Goal: Obtain resource: Download file/media

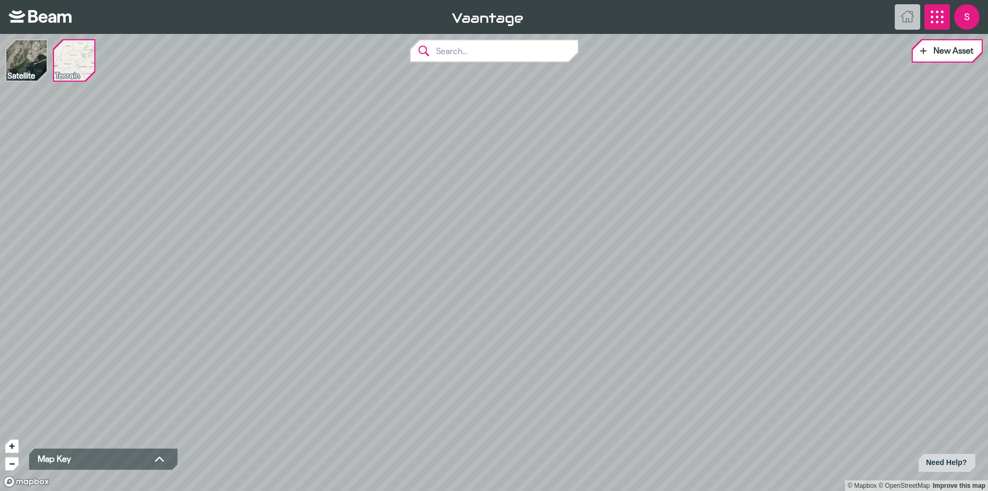
click at [937, 21] on icon "App Menu" at bounding box center [937, 17] width 13 height 13
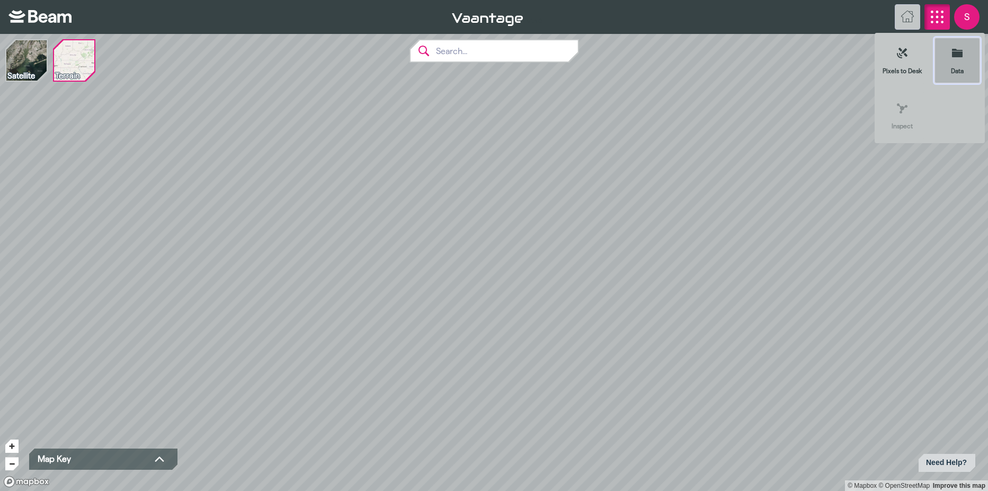
click at [959, 55] on icon at bounding box center [957, 53] width 11 height 8
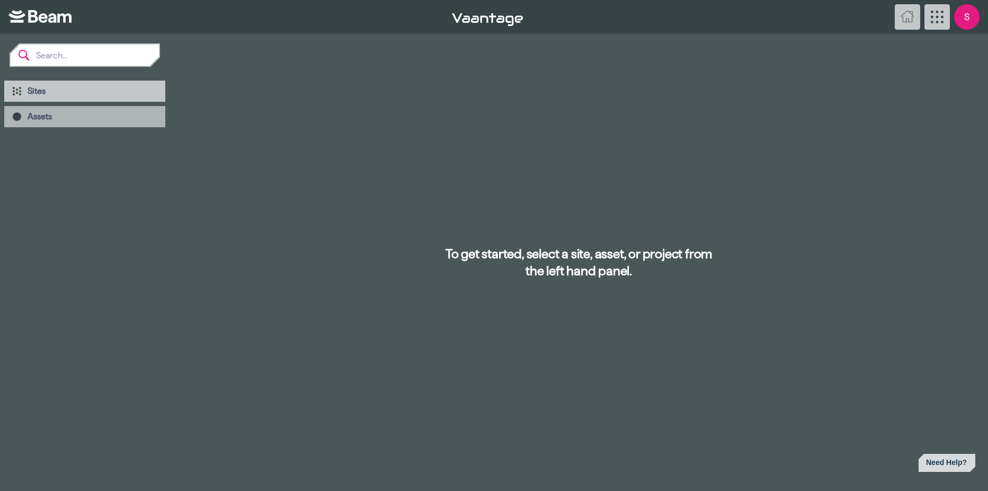
click at [36, 120] on span "Assets" at bounding box center [40, 116] width 24 height 9
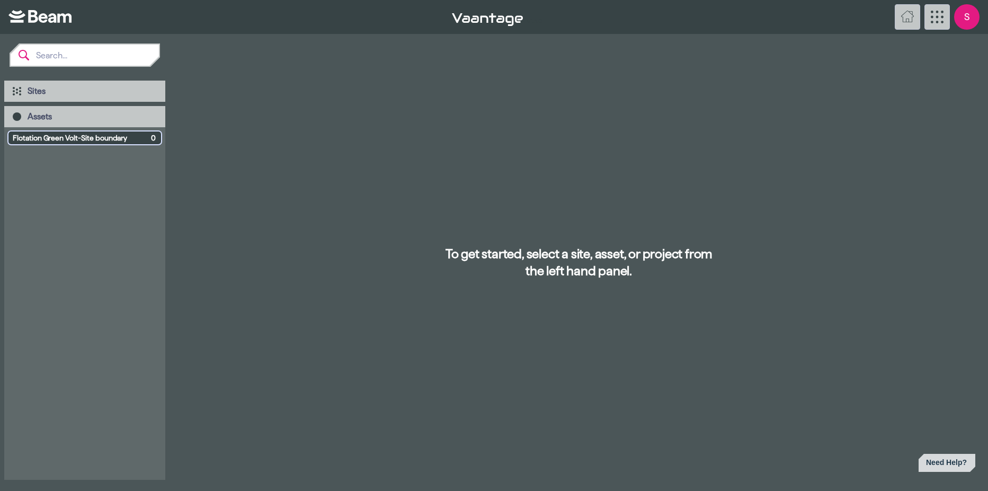
click at [70, 135] on span "Flotation Green Volt-Site boundary" at bounding box center [80, 137] width 134 height 11
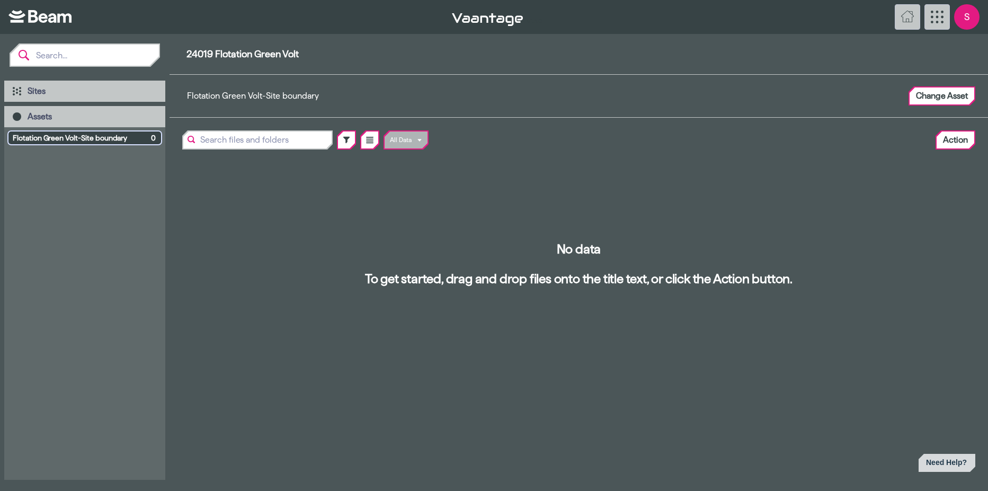
click at [71, 137] on span "Flotation Green Volt-Site boundary" at bounding box center [80, 137] width 134 height 11
click at [429, 144] on div "All Data Action" at bounding box center [579, 140] width 819 height 36
click at [424, 141] on select "All Data" at bounding box center [406, 139] width 43 height 17
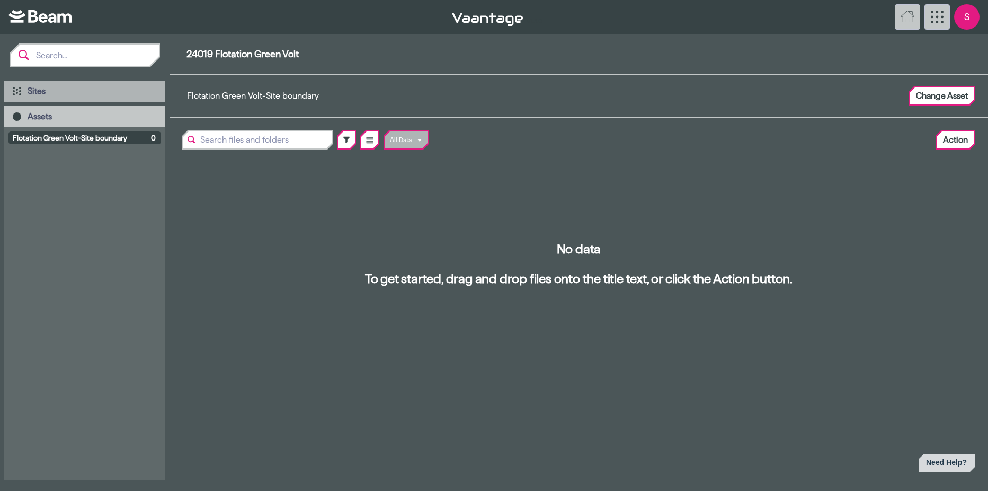
click at [45, 90] on span "Sites" at bounding box center [37, 90] width 18 height 9
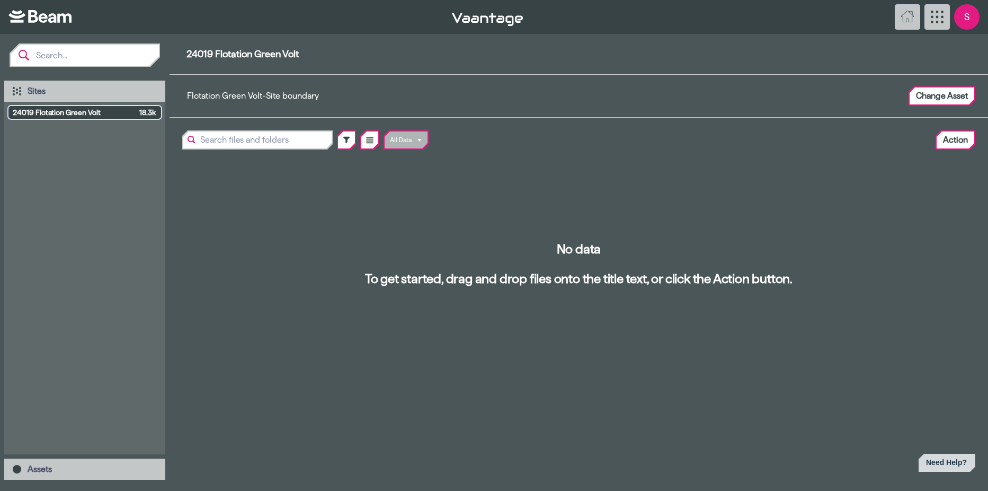
click at [50, 110] on span "24019 Flotation Green Volt" at bounding box center [74, 112] width 122 height 11
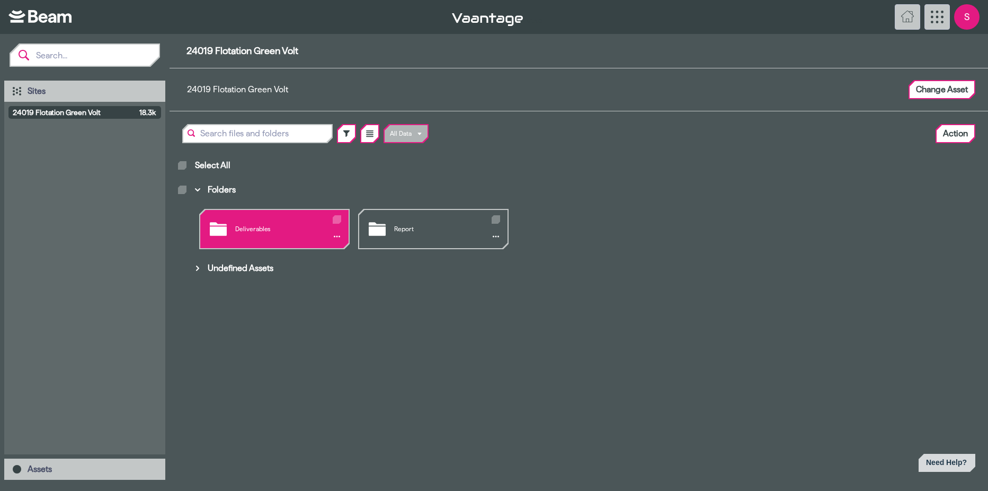
click at [246, 228] on div "Deliverables" at bounding box center [274, 229] width 148 height 38
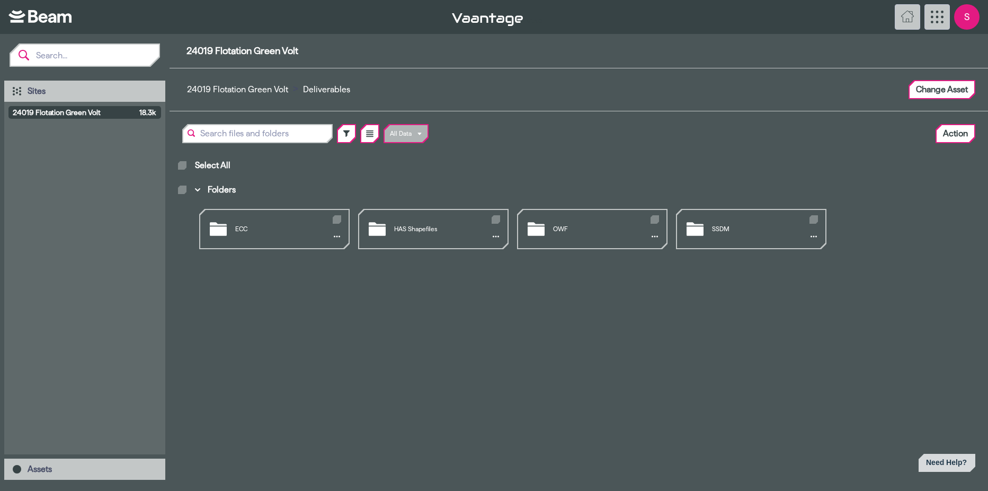
click at [246, 228] on div "ECC" at bounding box center [274, 229] width 148 height 38
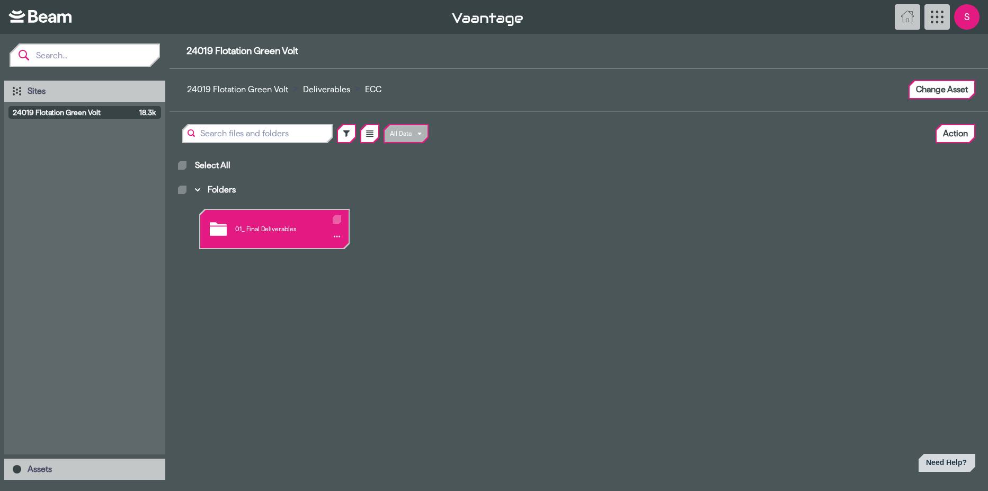
click at [254, 229] on div "01_ Final Deliverables" at bounding box center [274, 229] width 148 height 38
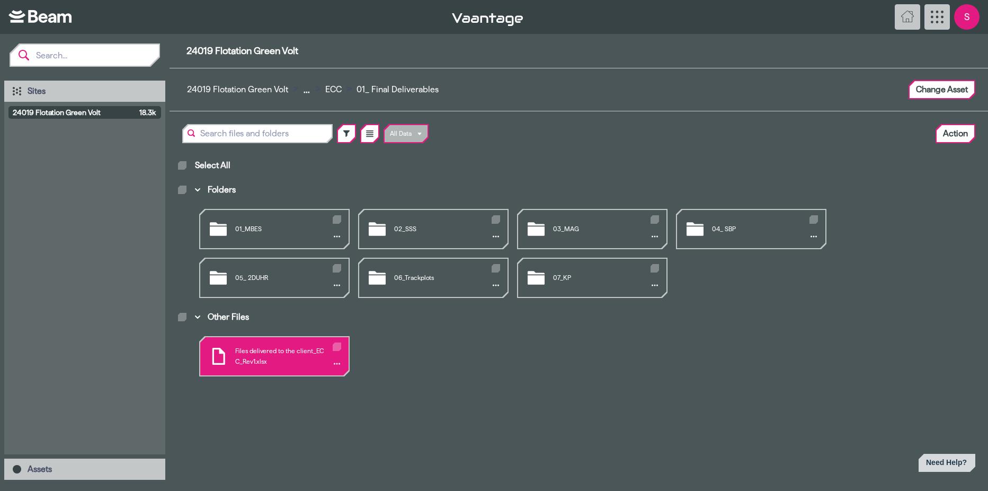
click at [336, 346] on icon "Other Files" at bounding box center [336, 347] width 5 height 4
click at [335, 344] on input "Other Files" at bounding box center [335, 344] width 1 height 1
checkbox input "true"
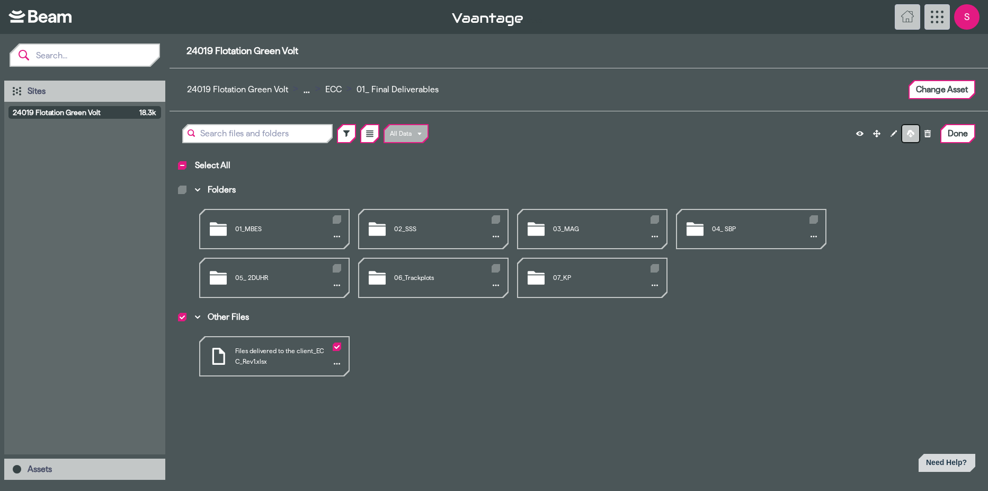
click at [910, 134] on icon at bounding box center [910, 133] width 7 height 7
checkbox input "false"
click at [303, 90] on button "..." at bounding box center [306, 89] width 17 height 21
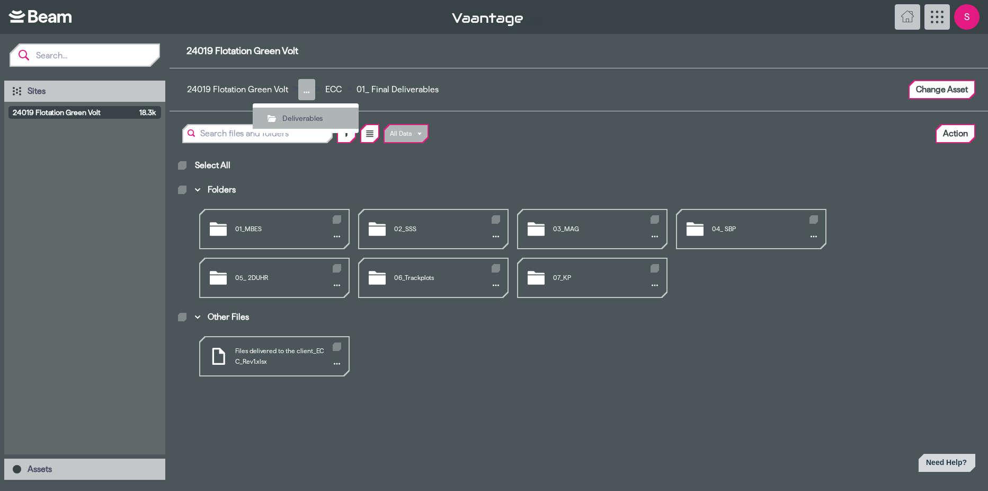
click at [310, 117] on span "Deliverables" at bounding box center [312, 118] width 61 height 11
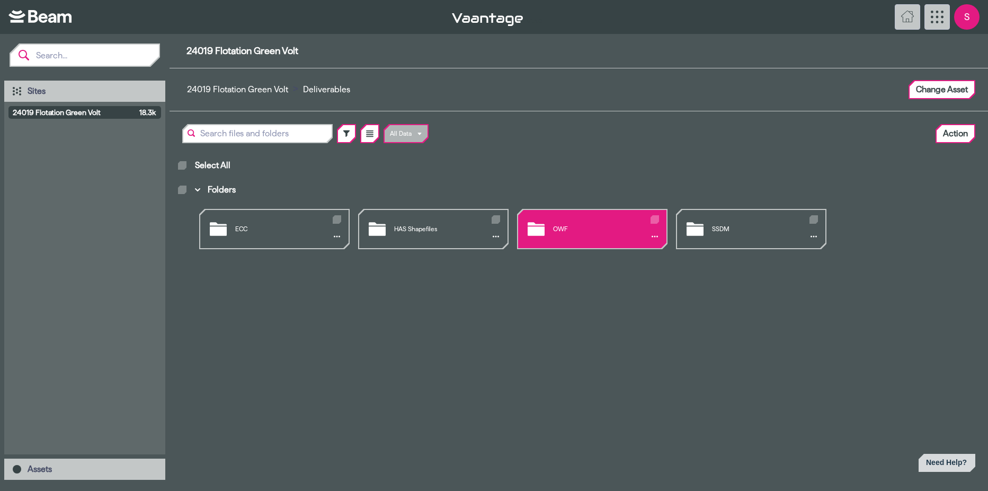
click at [559, 223] on div "OWF" at bounding box center [592, 229] width 148 height 38
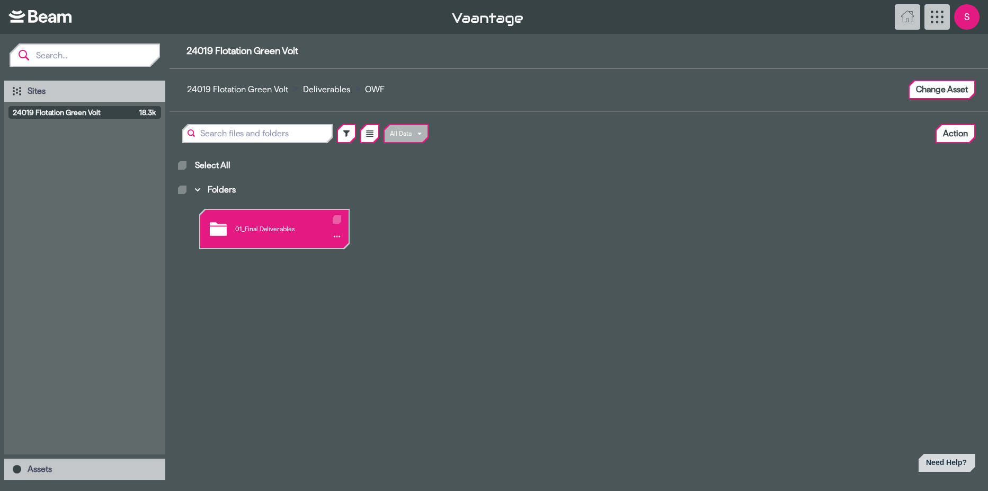
click at [283, 228] on div "01_Final Deliverables" at bounding box center [274, 229] width 148 height 38
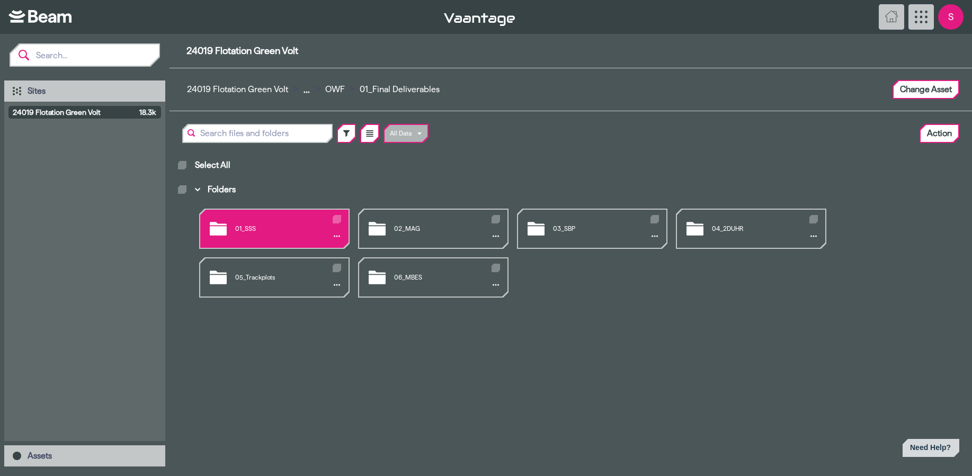
click at [240, 230] on div "01_SSS" at bounding box center [274, 229] width 148 height 38
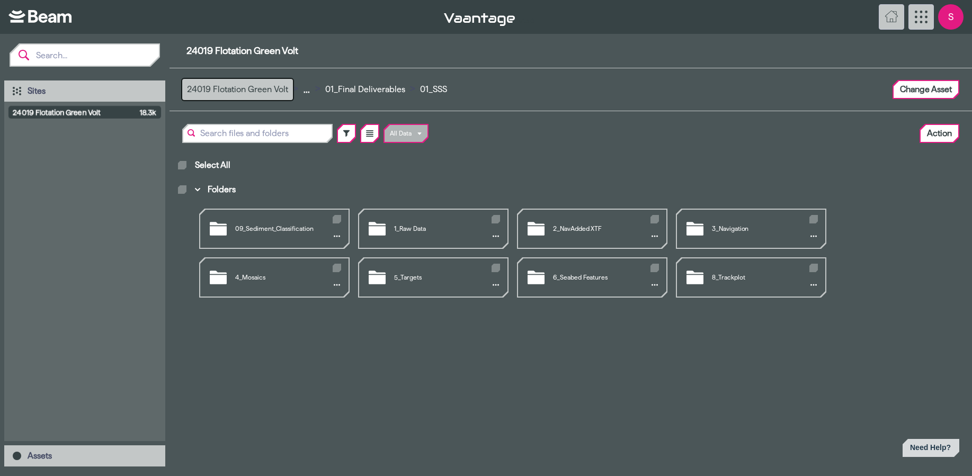
click at [258, 90] on button "24019 Flotation Green Volt" at bounding box center [237, 89] width 111 height 21
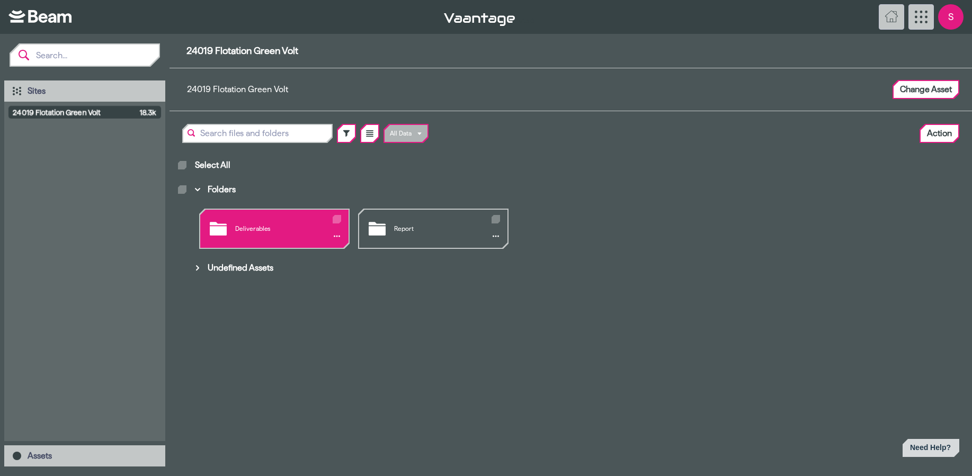
click at [253, 225] on div "Deliverables" at bounding box center [274, 229] width 148 height 38
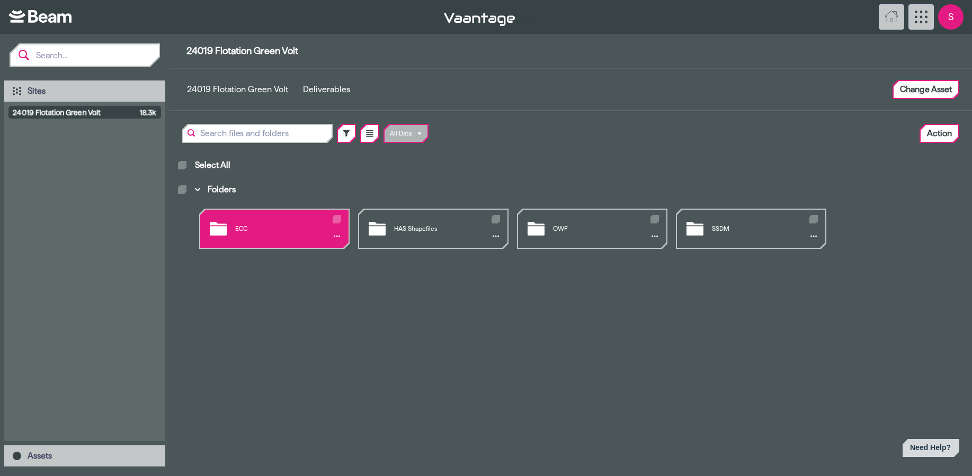
click at [235, 228] on div "ECC" at bounding box center [274, 229] width 148 height 38
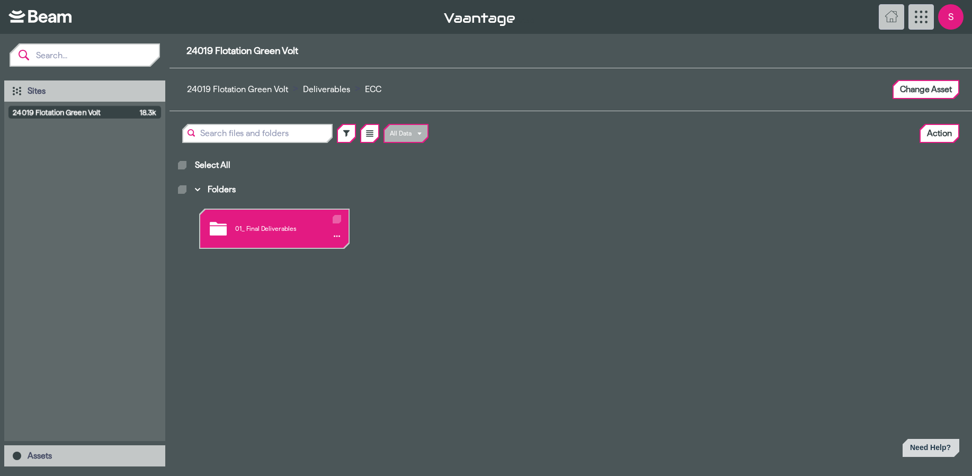
click at [265, 233] on div "01_ Final Deliverables" at bounding box center [274, 229] width 148 height 38
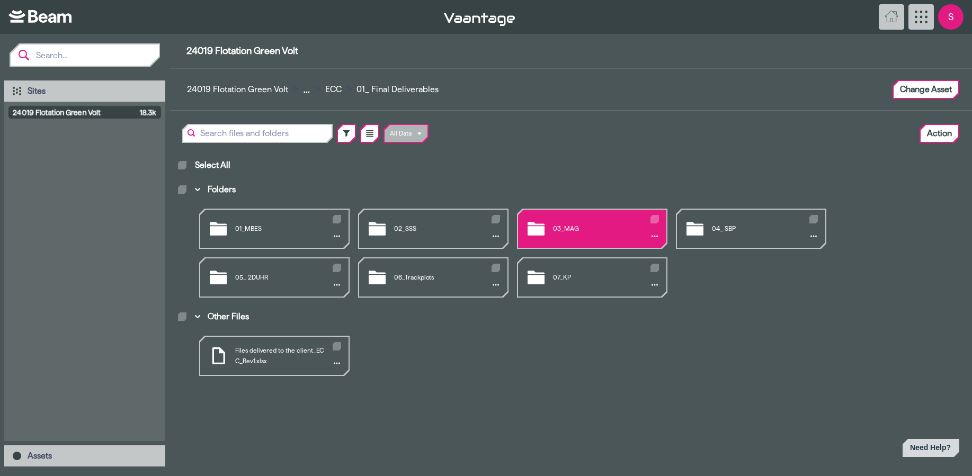
click at [554, 226] on div "03_MAG" at bounding box center [592, 229] width 148 height 38
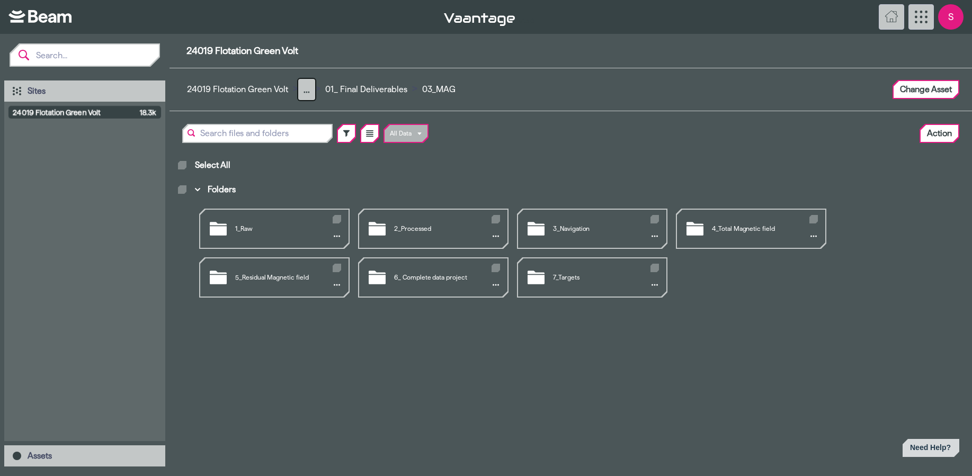
click at [304, 90] on button "..." at bounding box center [306, 89] width 17 height 21
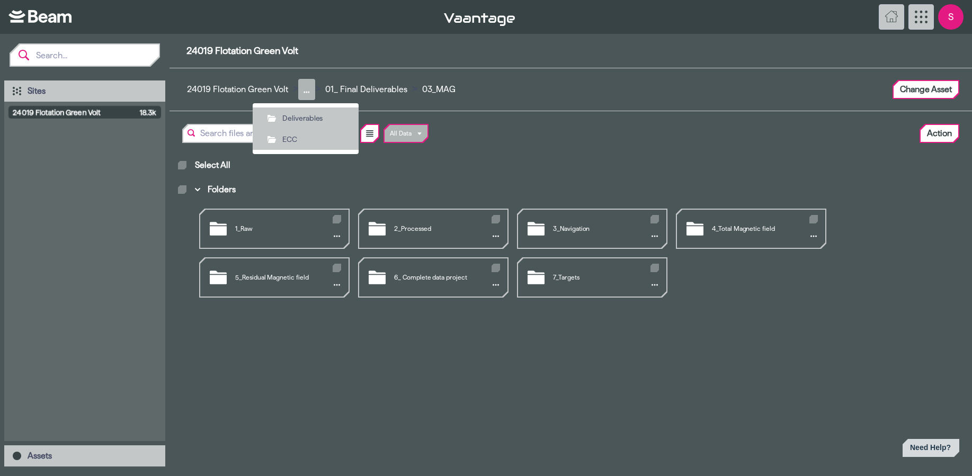
click at [404, 359] on div "Select All Folders 1_Raw 2_Processed 3_Navigation 4_Total Magnetic field 5_Resi…" at bounding box center [571, 258] width 803 height 212
drag, startPoint x: 289, startPoint y: 139, endPoint x: 304, endPoint y: 149, distance: 17.9
click at [289, 139] on span "ECC" at bounding box center [312, 139] width 61 height 11
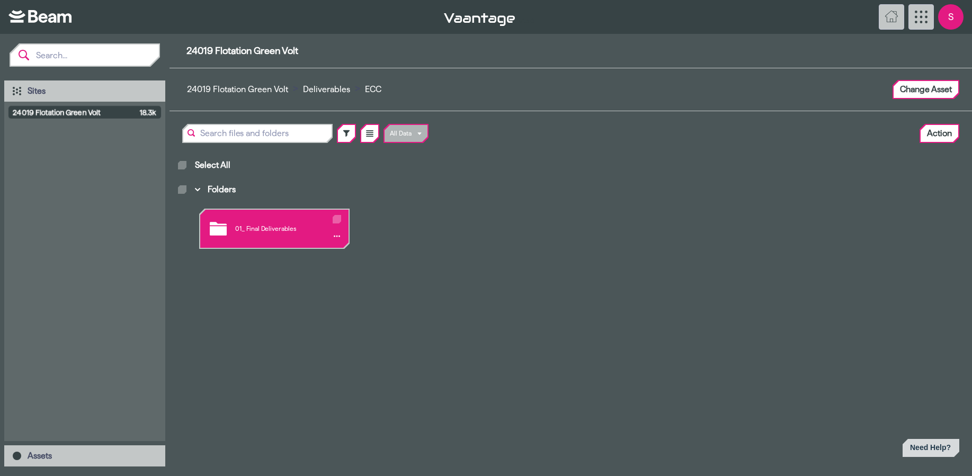
click at [266, 227] on div "01_ Final Deliverables" at bounding box center [274, 229] width 148 height 38
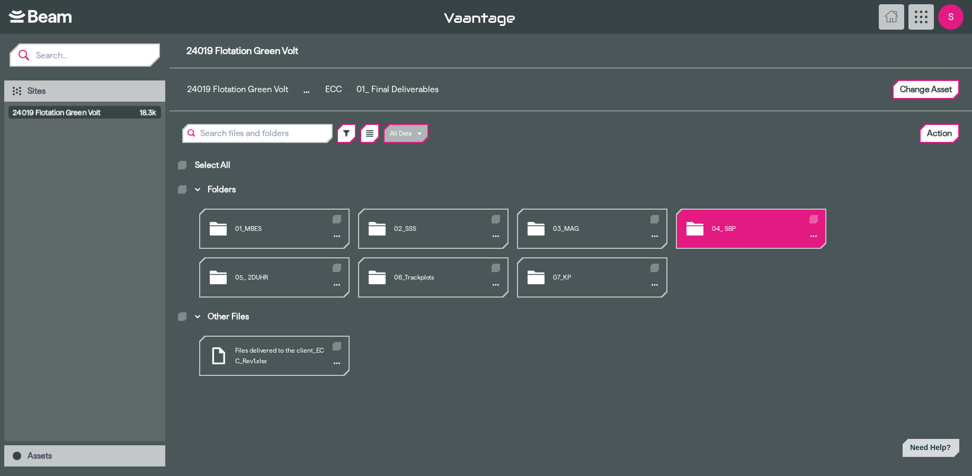
click at [716, 227] on div "04_ SBP" at bounding box center [751, 229] width 148 height 38
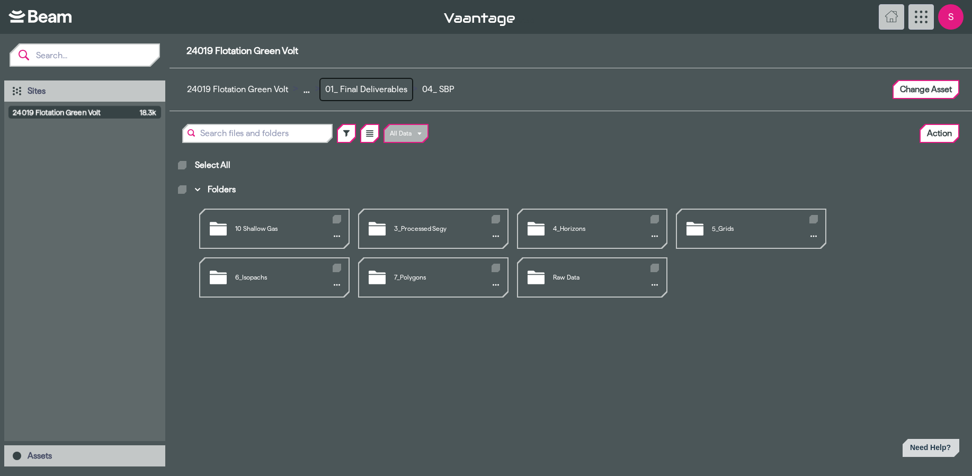
drag, startPoint x: 381, startPoint y: 89, endPoint x: 467, endPoint y: 143, distance: 101.9
click at [381, 89] on button "01_ Final Deliverables" at bounding box center [367, 89] width 92 height 21
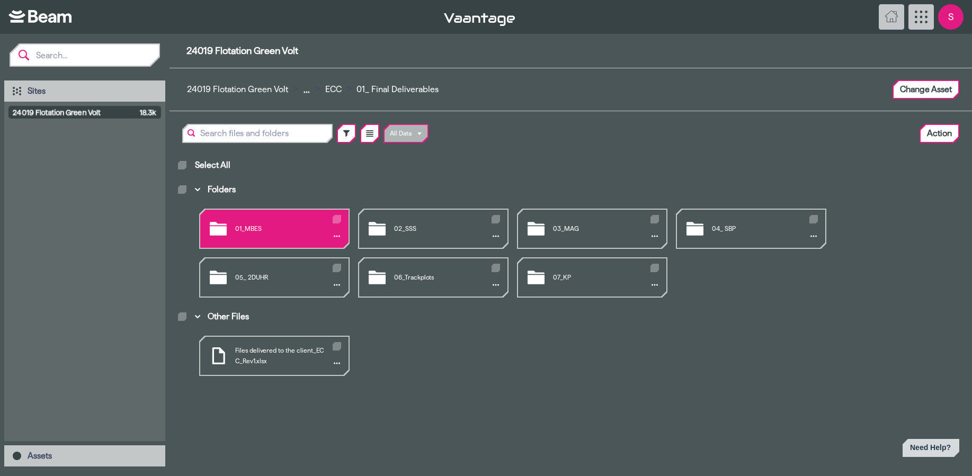
click at [244, 227] on div "01_MBES" at bounding box center [274, 229] width 148 height 38
